Goal: Task Accomplishment & Management: Manage account settings

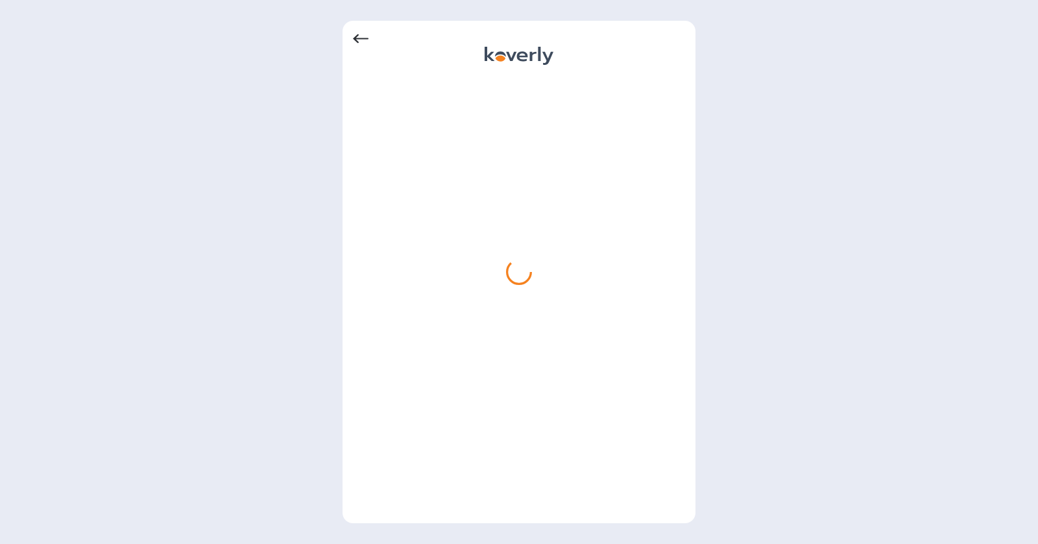
click at [532, 73] on div at bounding box center [519, 272] width 332 height 482
